Goal: Transaction & Acquisition: Download file/media

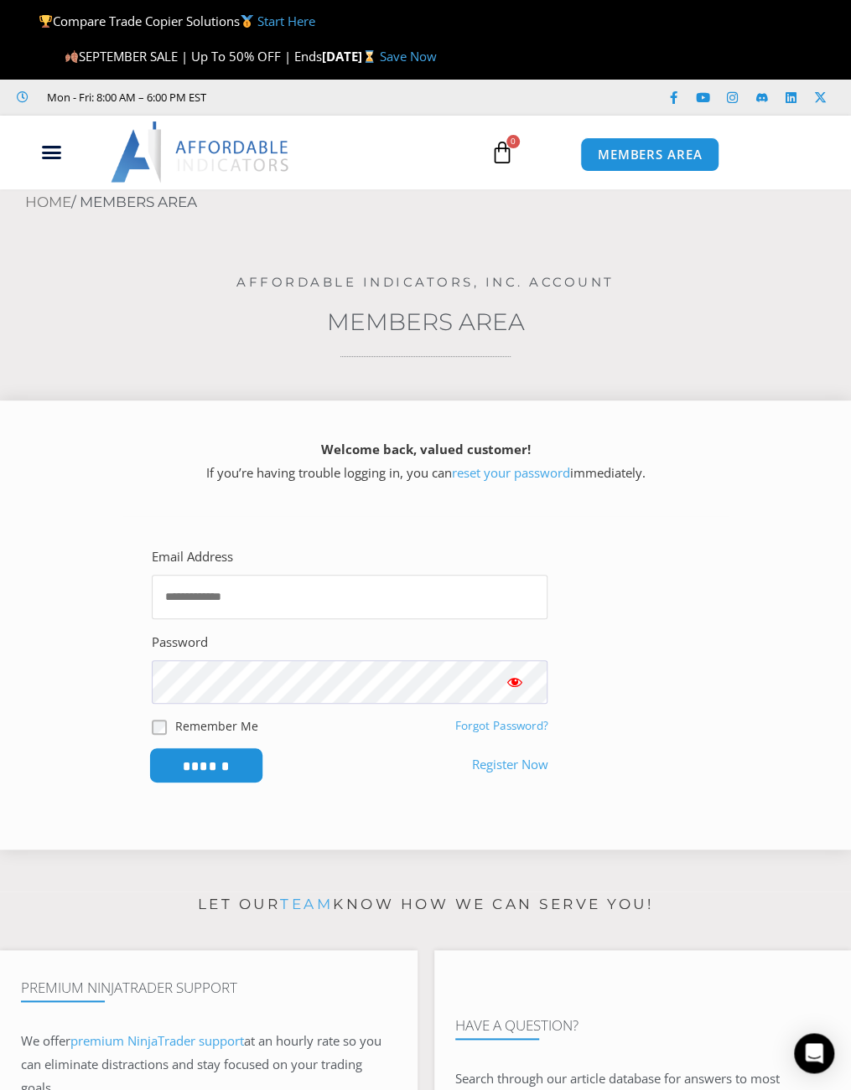
type input "**********"
click at [231, 773] on input "******" at bounding box center [205, 766] width 115 height 36
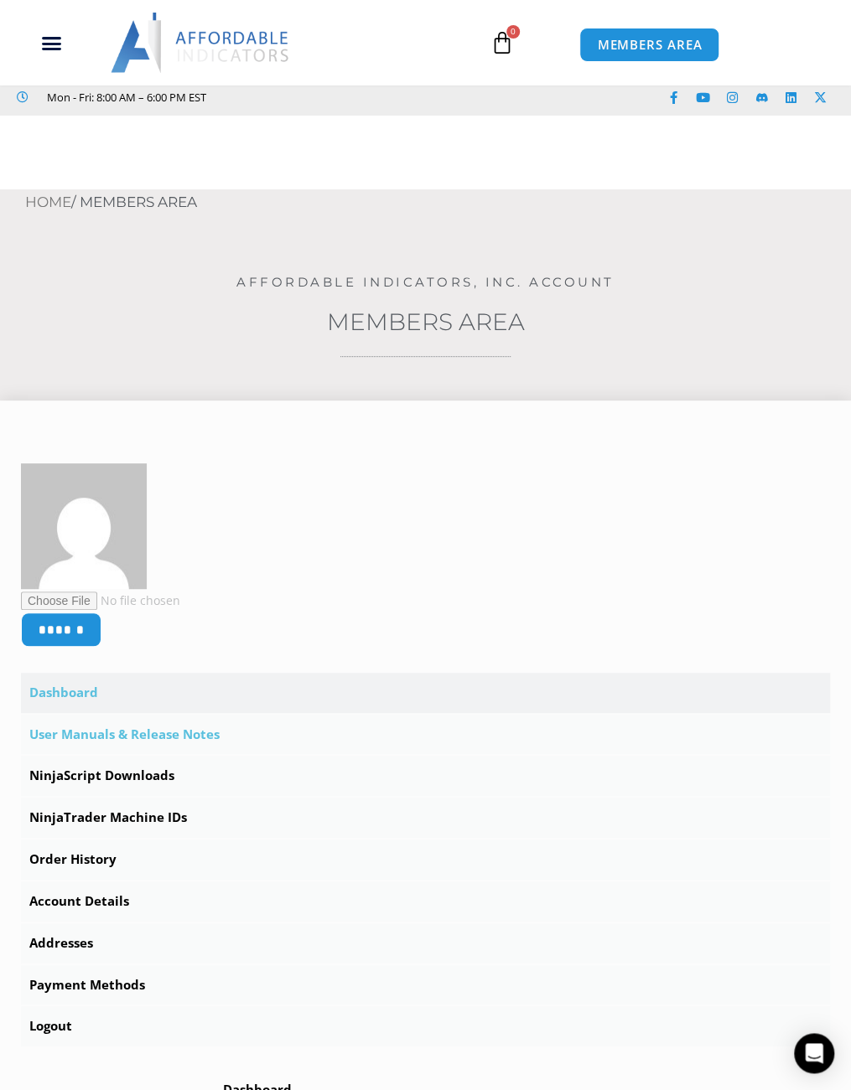
scroll to position [251, 0]
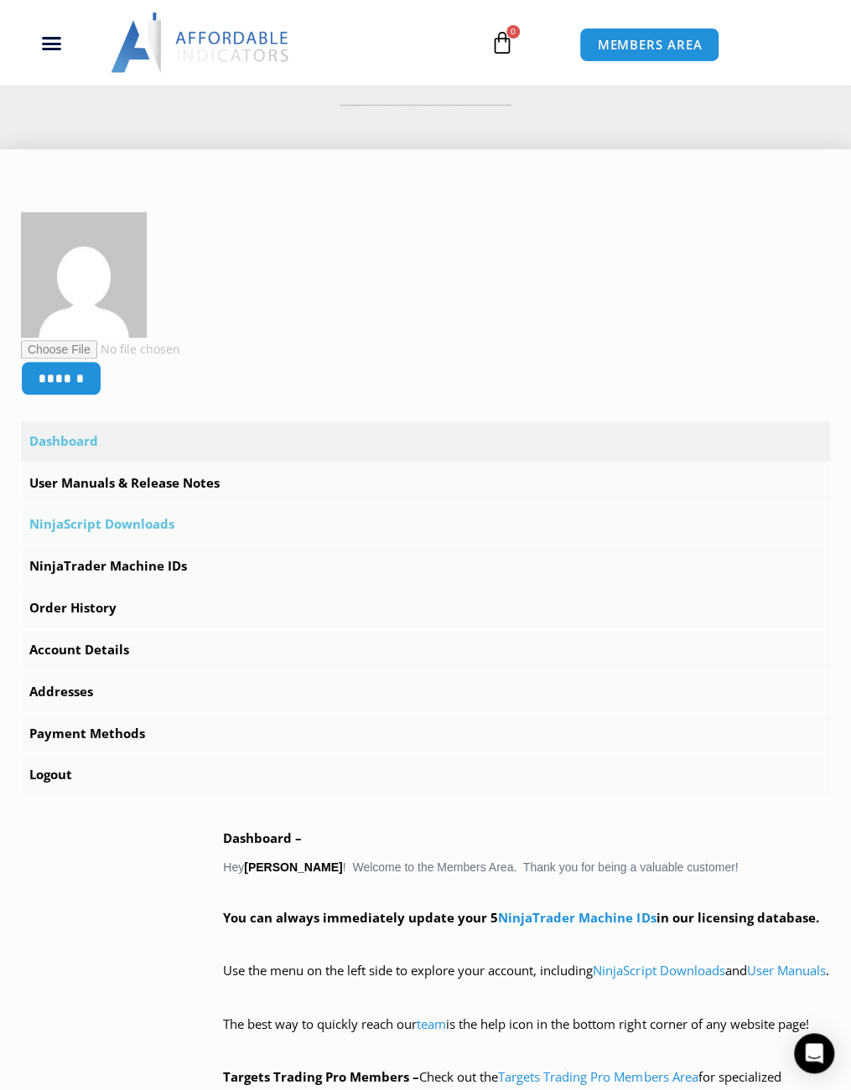
click at [153, 524] on link "NinjaScript Downloads" at bounding box center [425, 525] width 809 height 40
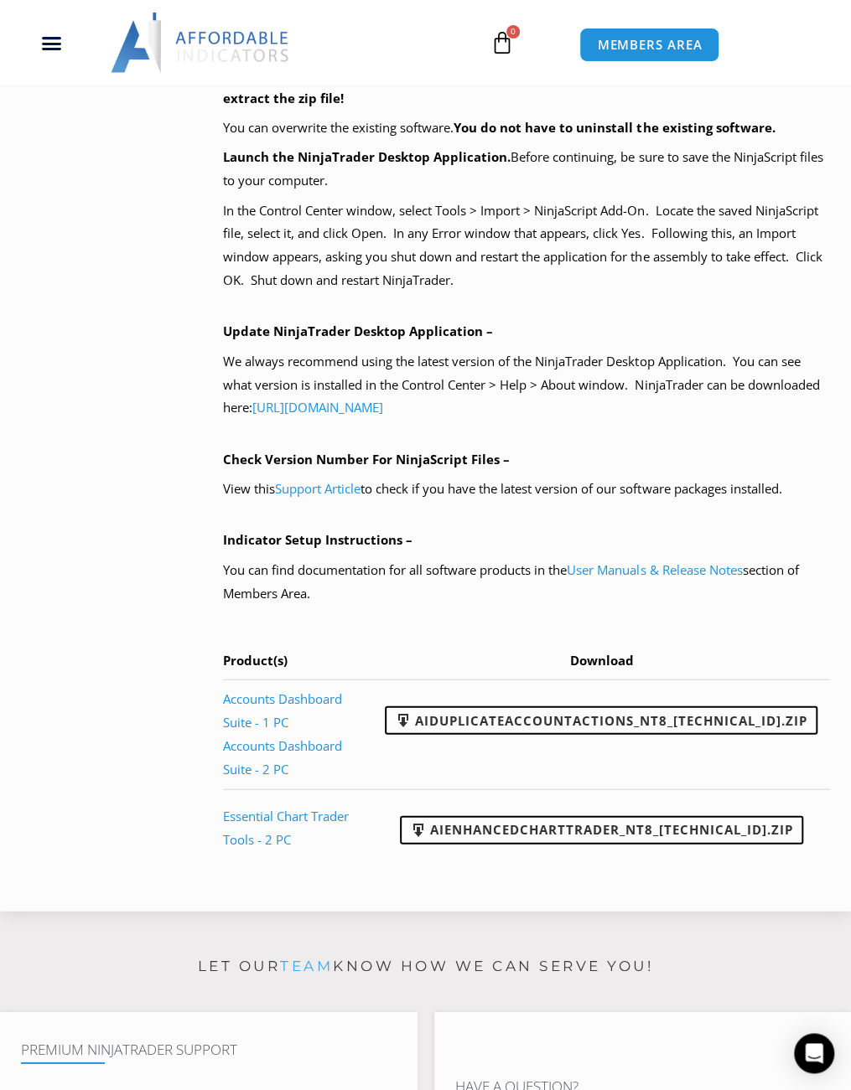
scroll to position [1257, 0]
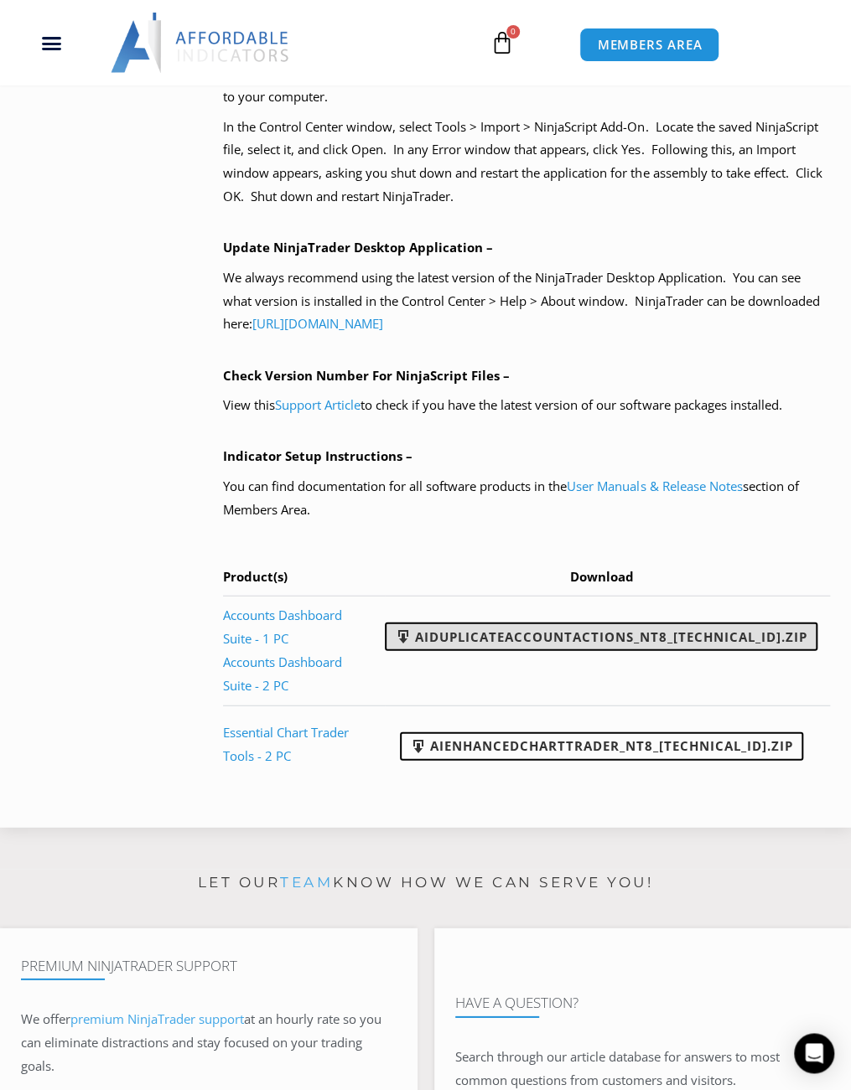
click at [607, 650] on link "AIDuplicateAccountActions_NT8_25.9.10.1.zip" at bounding box center [601, 636] width 433 height 28
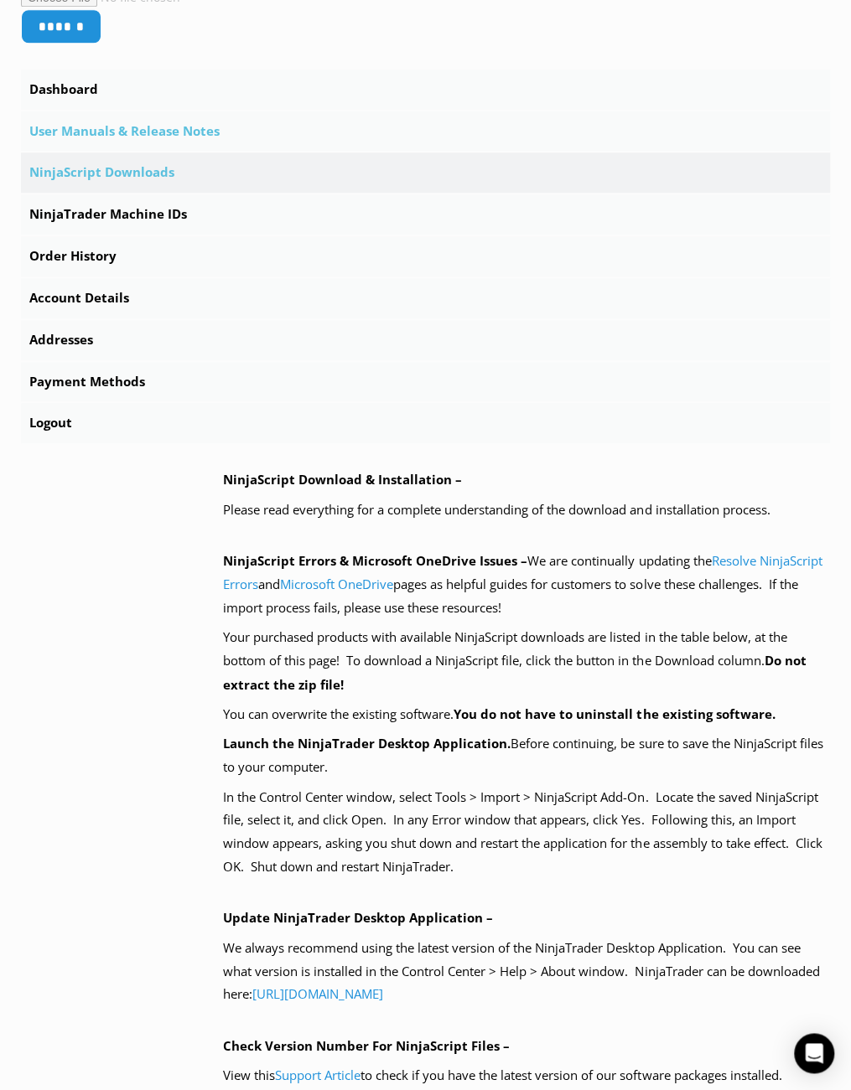
scroll to position [0, 0]
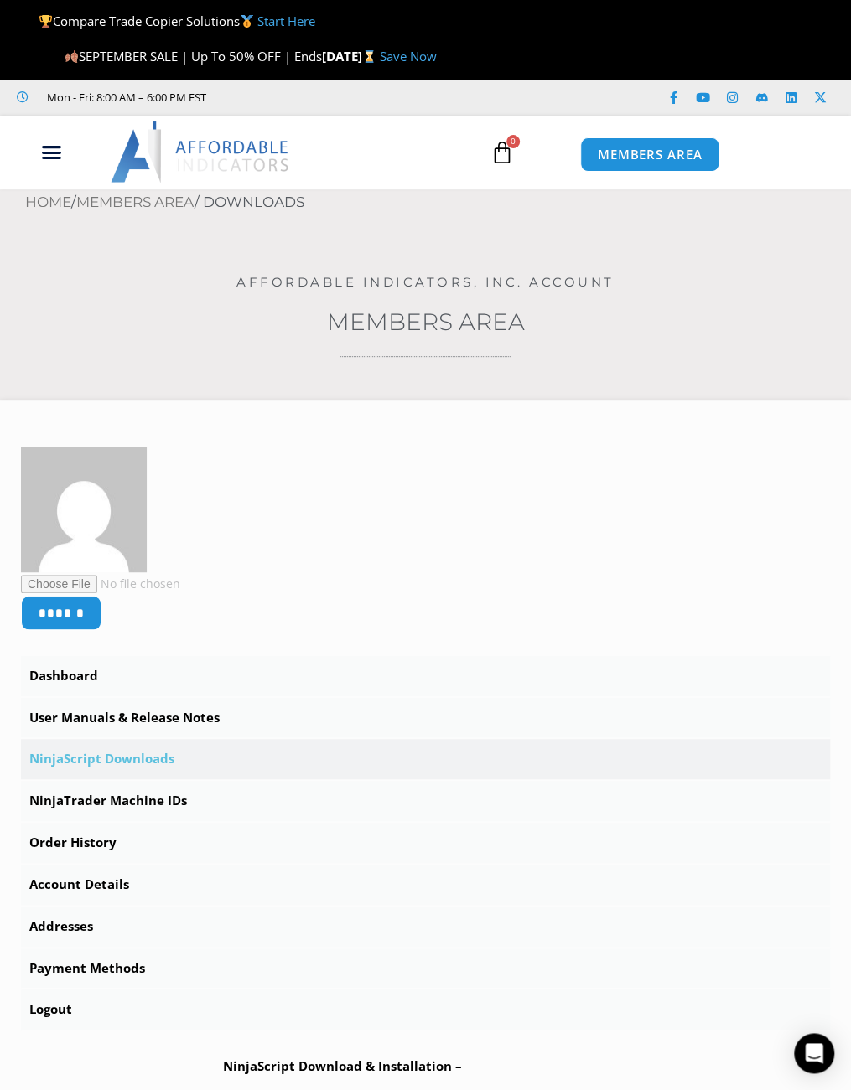
click at [288, 23] on link "Start Here" at bounding box center [286, 21] width 58 height 17
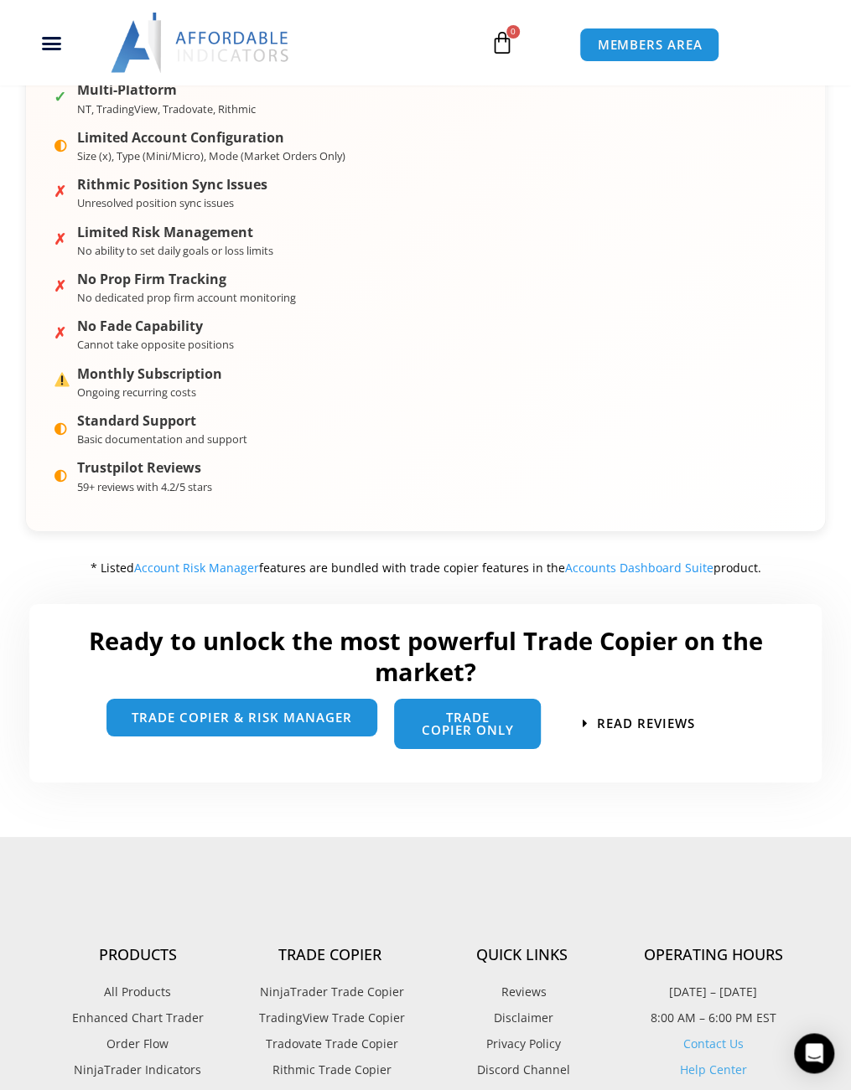
scroll to position [2012, 0]
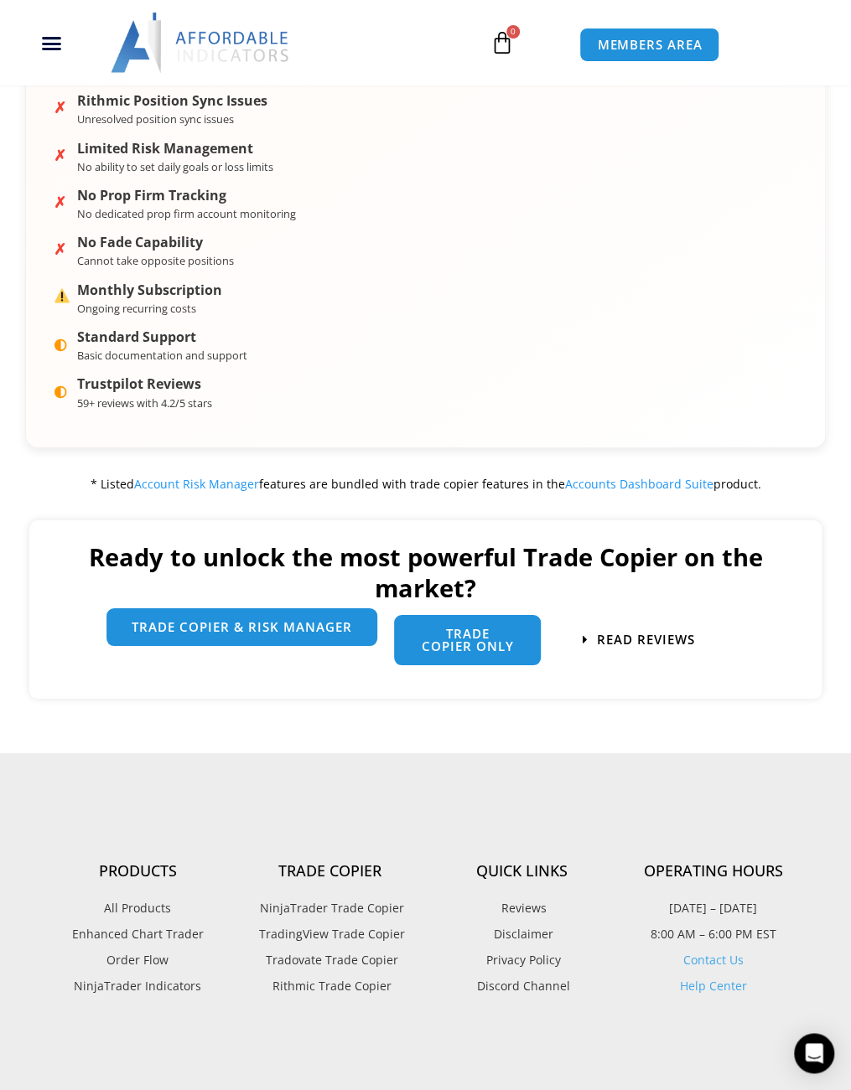
click at [308, 647] on link "trade copier & Risk manager" at bounding box center [241, 628] width 271 height 38
click at [310, 634] on span "trade copier & Risk manager" at bounding box center [242, 627] width 220 height 13
click at [310, 635] on span "trade copier & Risk manager" at bounding box center [242, 628] width 220 height 13
click at [306, 633] on span "trade copier & Risk manager" at bounding box center [242, 627] width 220 height 13
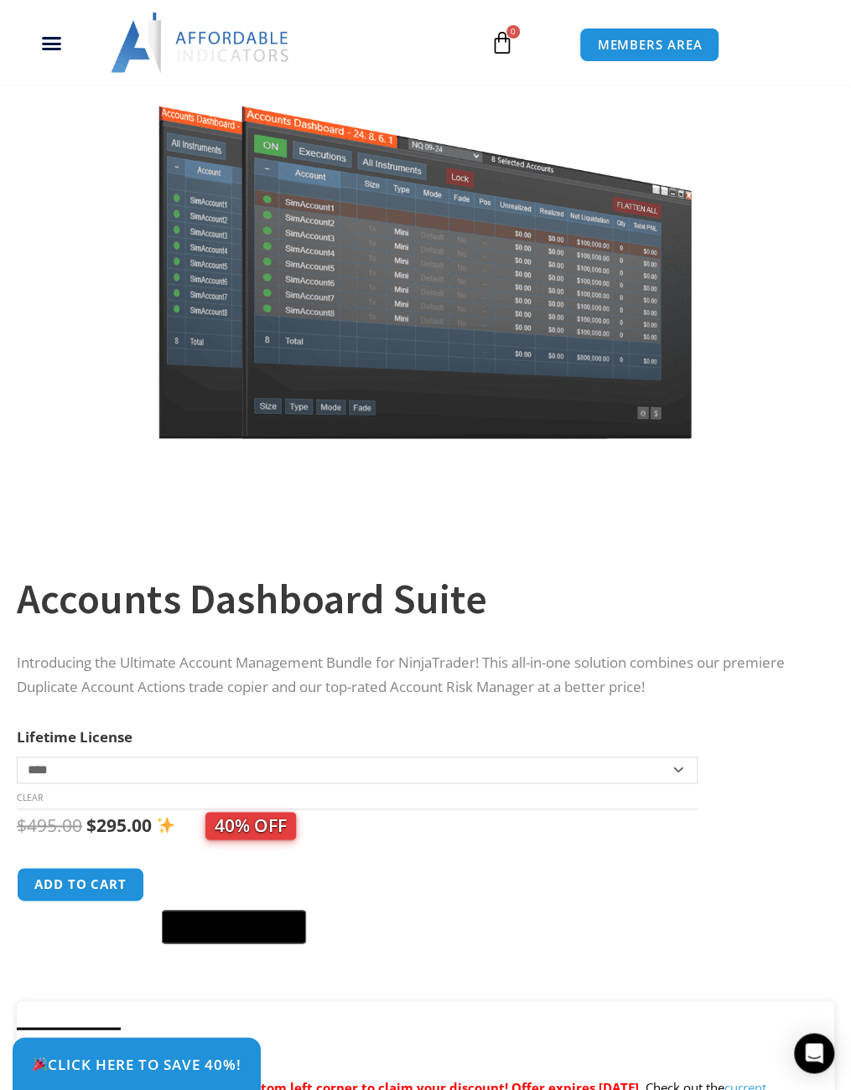
scroll to position [419, 0]
